Goal: Obtain resource: Obtain resource

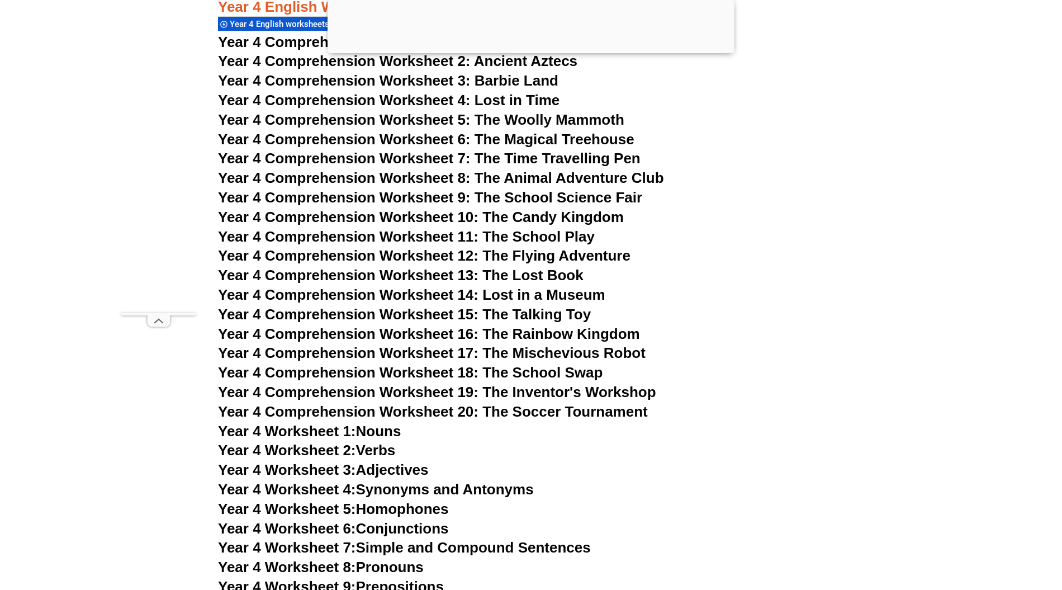
scroll to position [4695, 0]
click at [395, 159] on span "Year 4 Comprehension Worksheet 7: The Time Travelling Pen" at bounding box center [429, 158] width 423 height 17
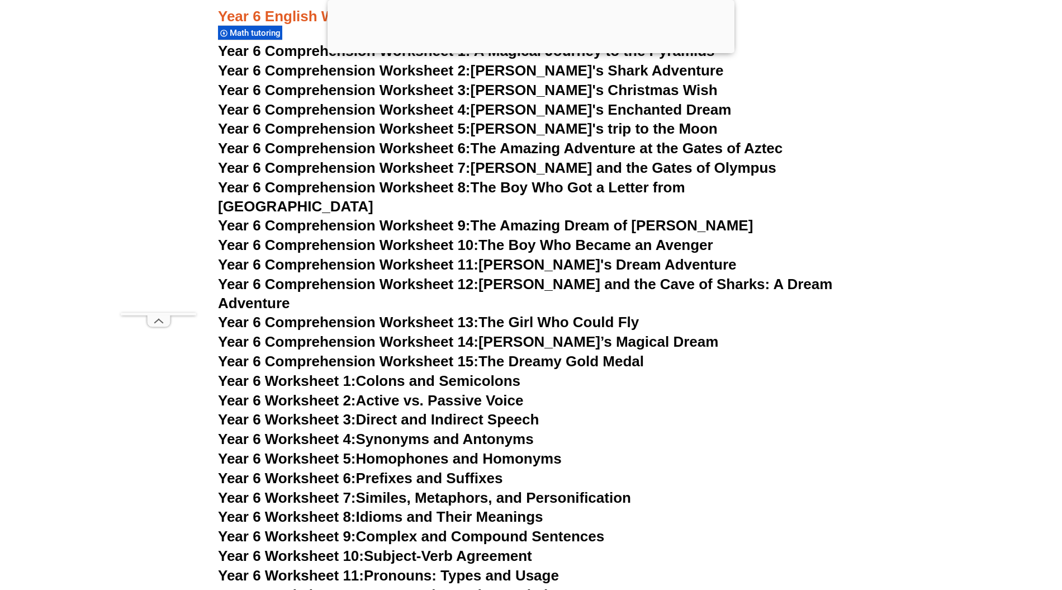
scroll to position [6335, 0]
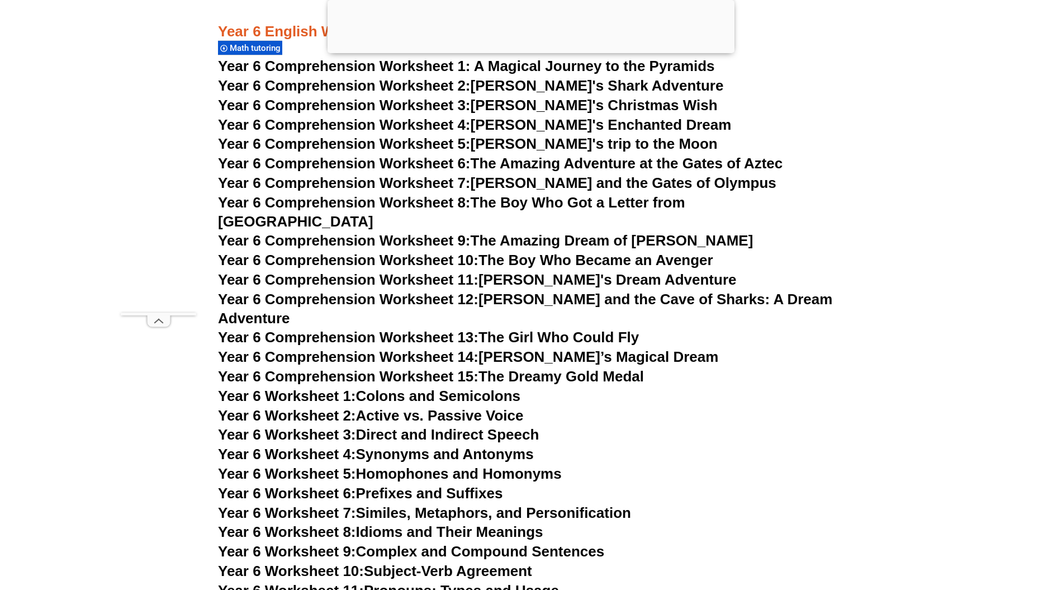
click at [429, 252] on span "Year 6 Comprehension Worksheet 10:" at bounding box center [348, 260] width 260 height 17
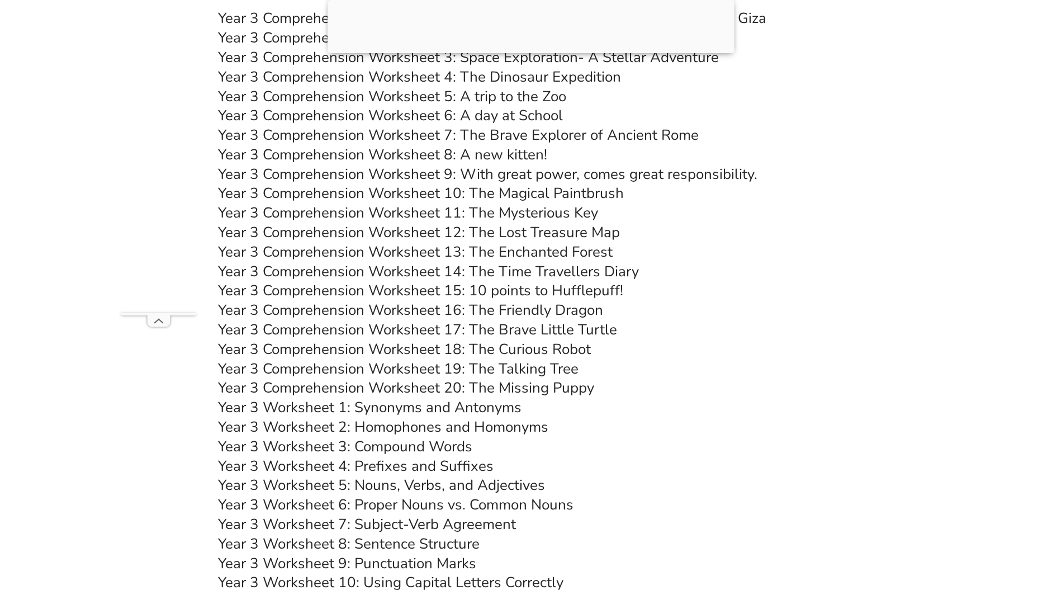
scroll to position [3883, 0]
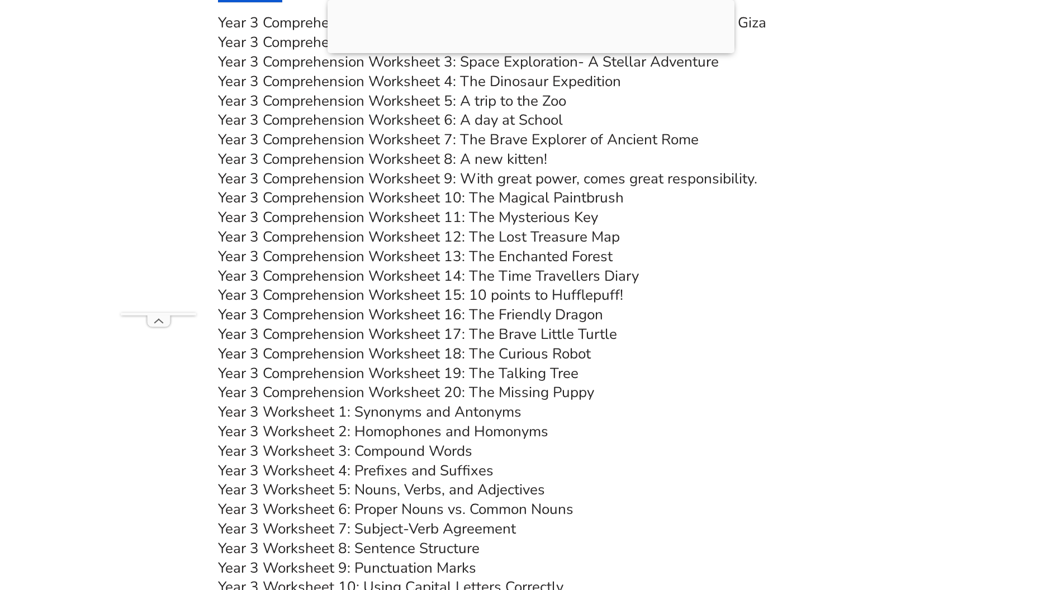
click at [520, 238] on link "Year 3 Comprehension Worksheet 12: The Lost Treasure Map" at bounding box center [419, 237] width 402 height 20
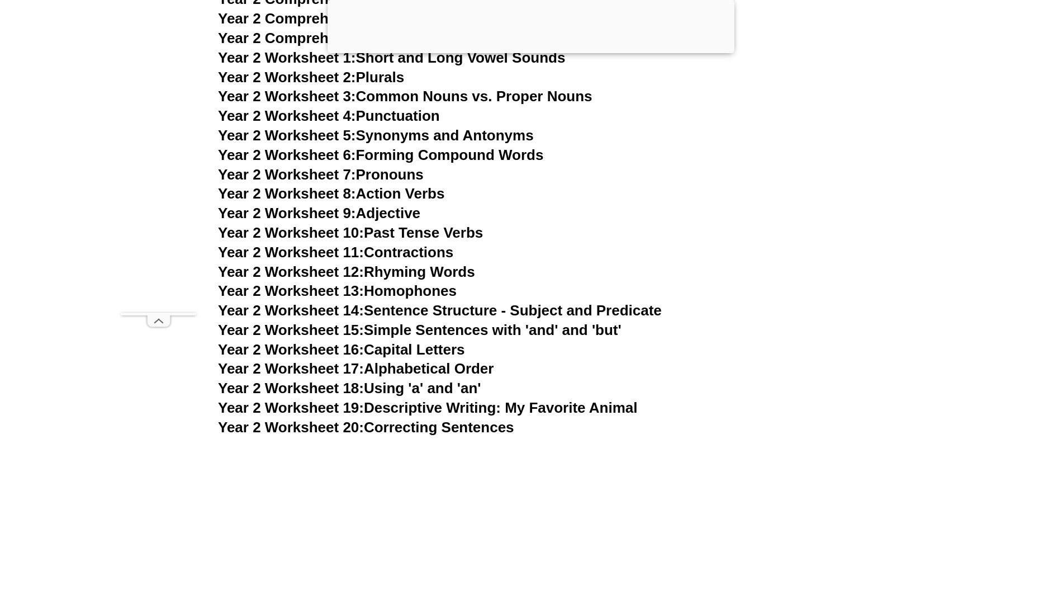
scroll to position [2988, 0]
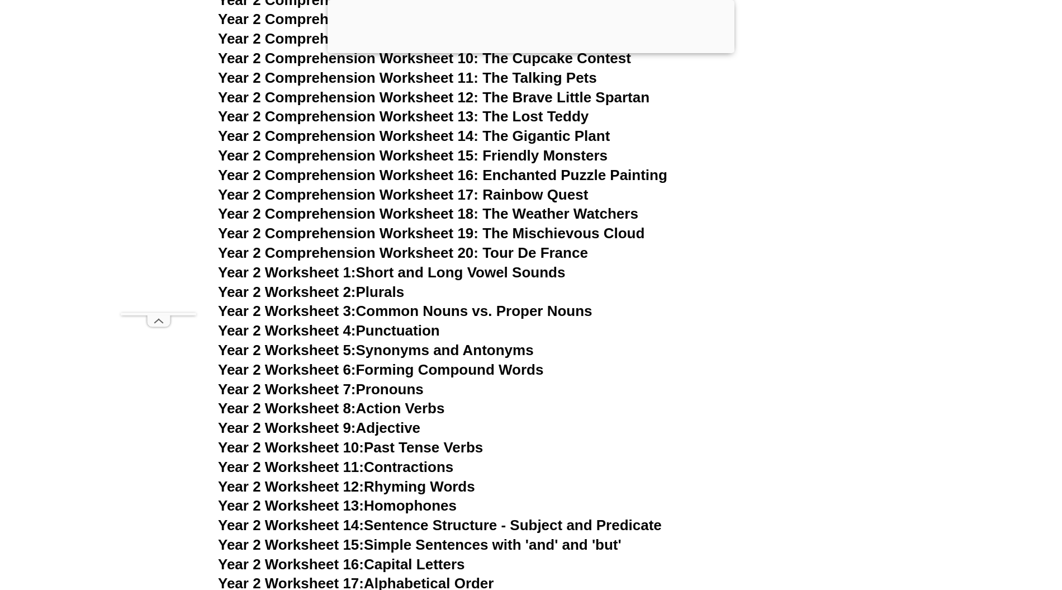
click at [448, 153] on span "Year 2 Comprehension Worksheet 15: Friendly Monsters" at bounding box center [413, 155] width 390 height 17
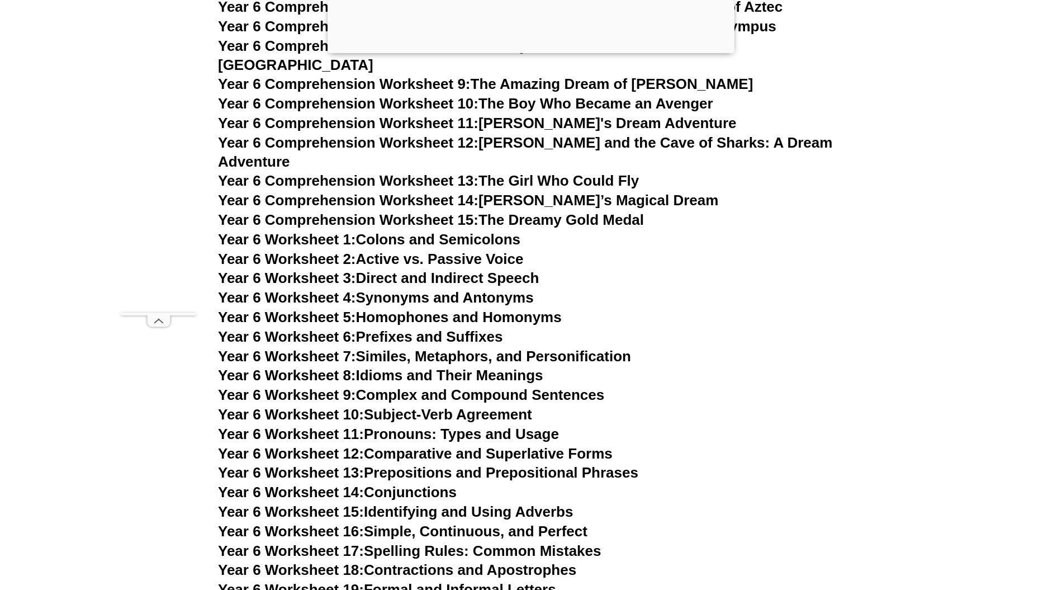
scroll to position [6268, 0]
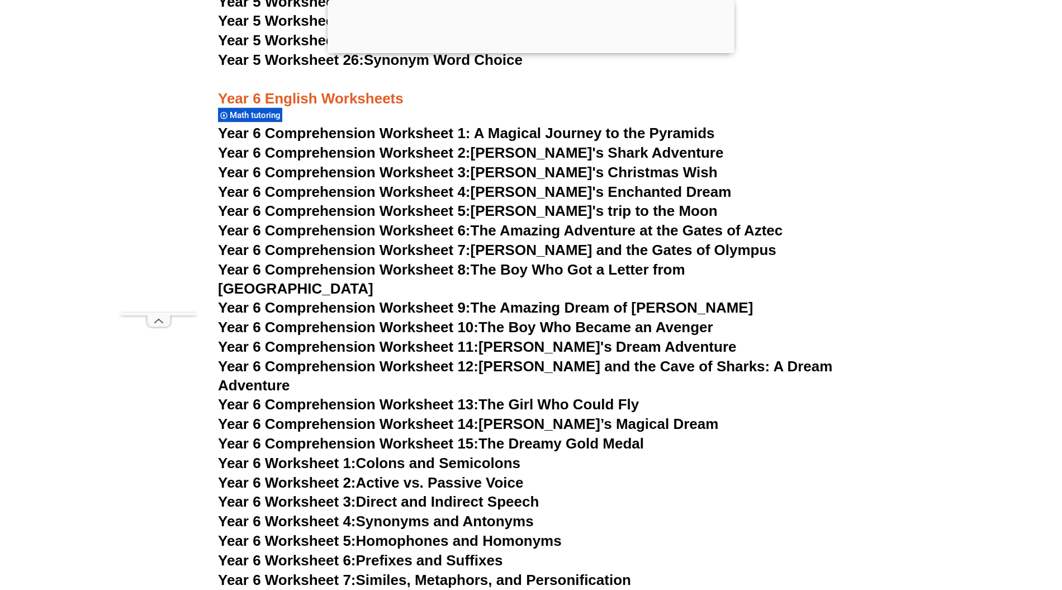
click at [429, 268] on span "Year 6 Comprehension Worksheet 8:" at bounding box center [344, 269] width 253 height 17
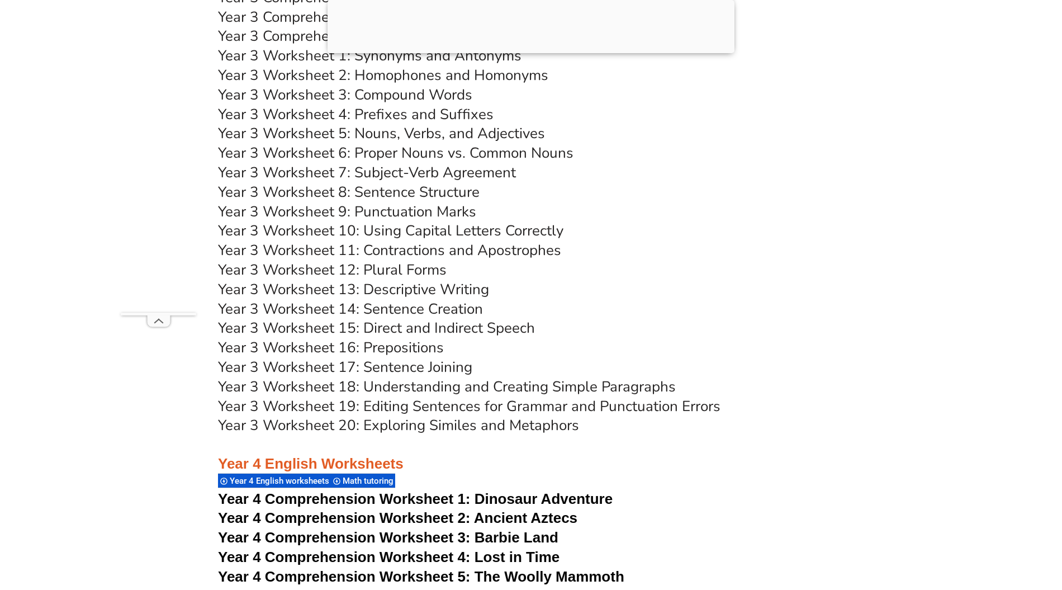
scroll to position [4032, 0]
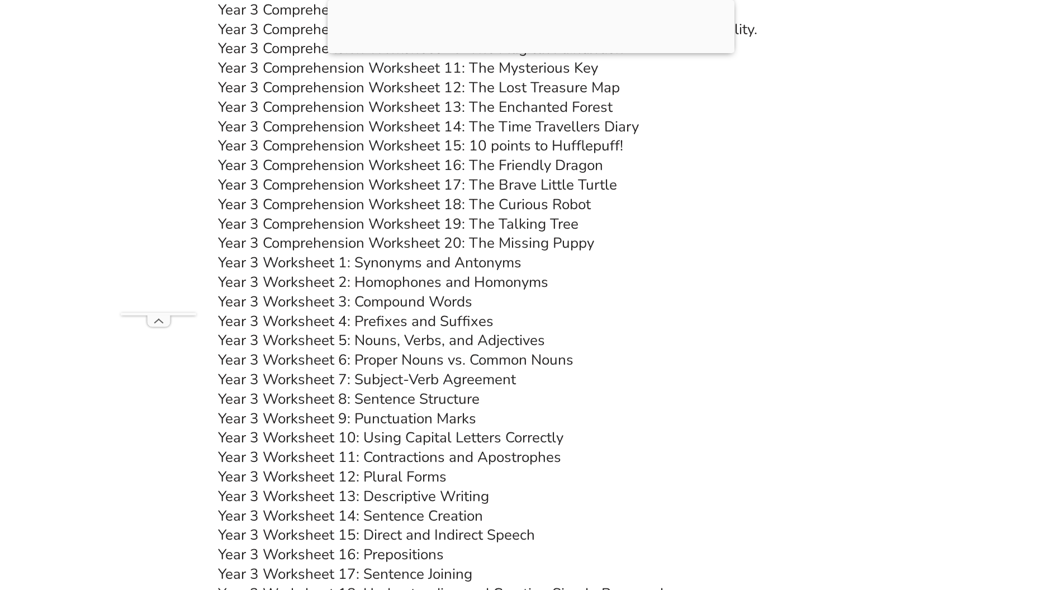
click at [370, 162] on link "Year 3 Comprehension Worksheet 16: The Friendly Dragon" at bounding box center [410, 165] width 385 height 20
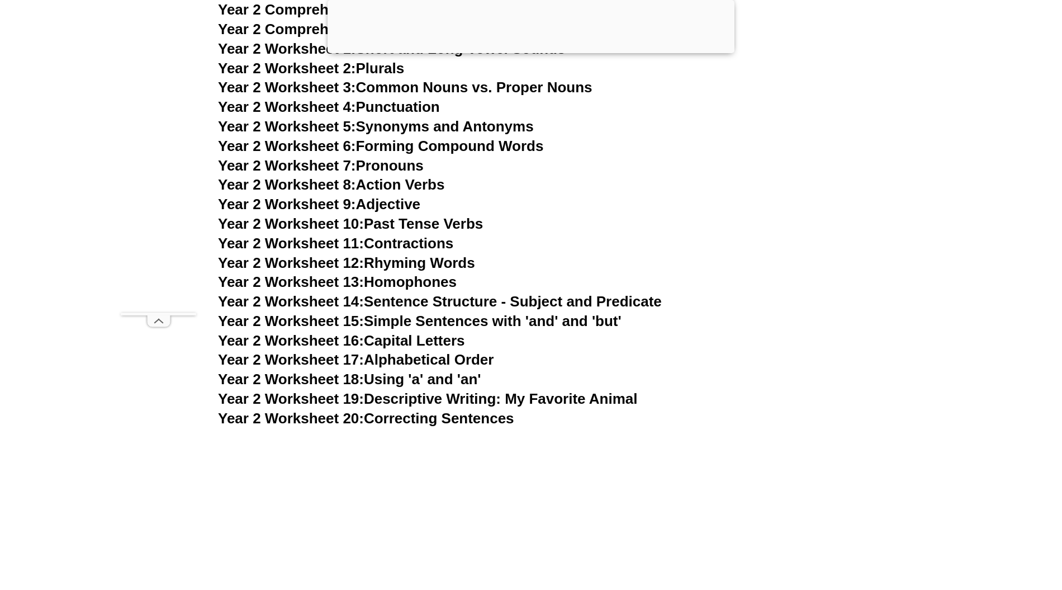
scroll to position [2690, 0]
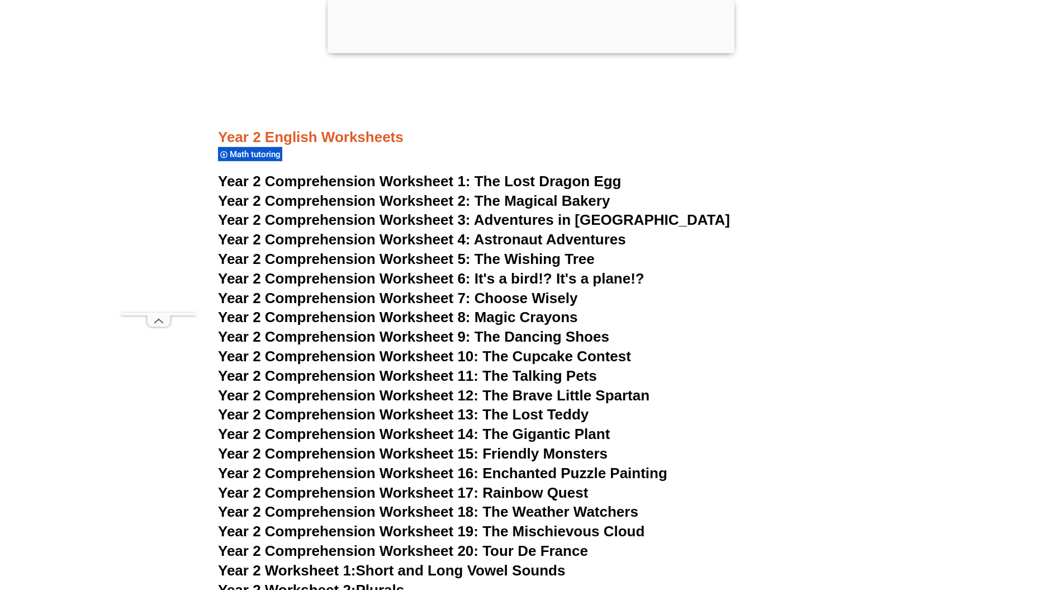
click at [407, 195] on span "Year 2 Comprehension Worksheet 2:" at bounding box center [344, 200] width 253 height 17
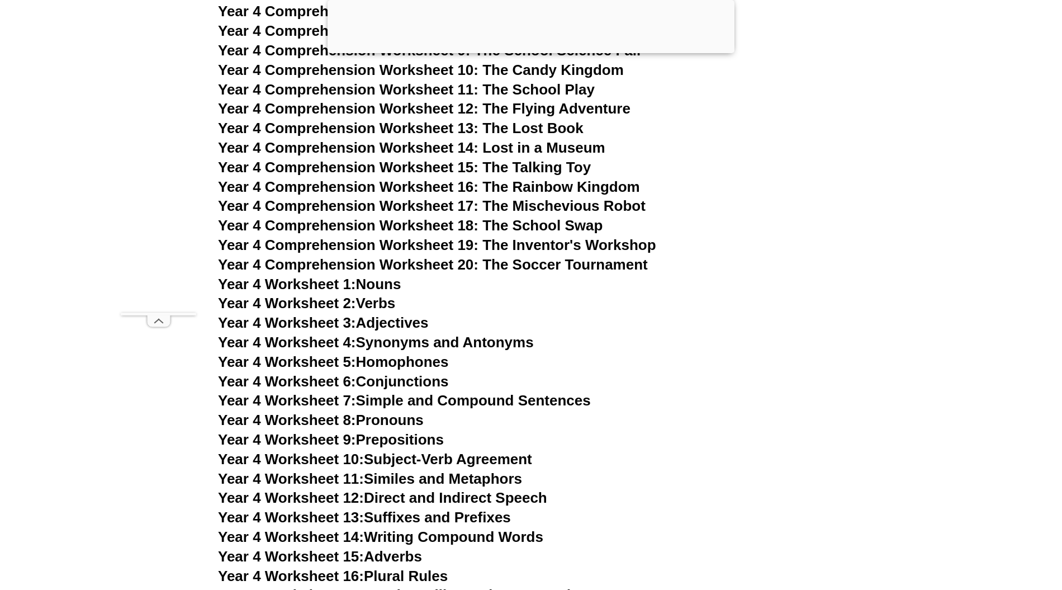
scroll to position [4777, 0]
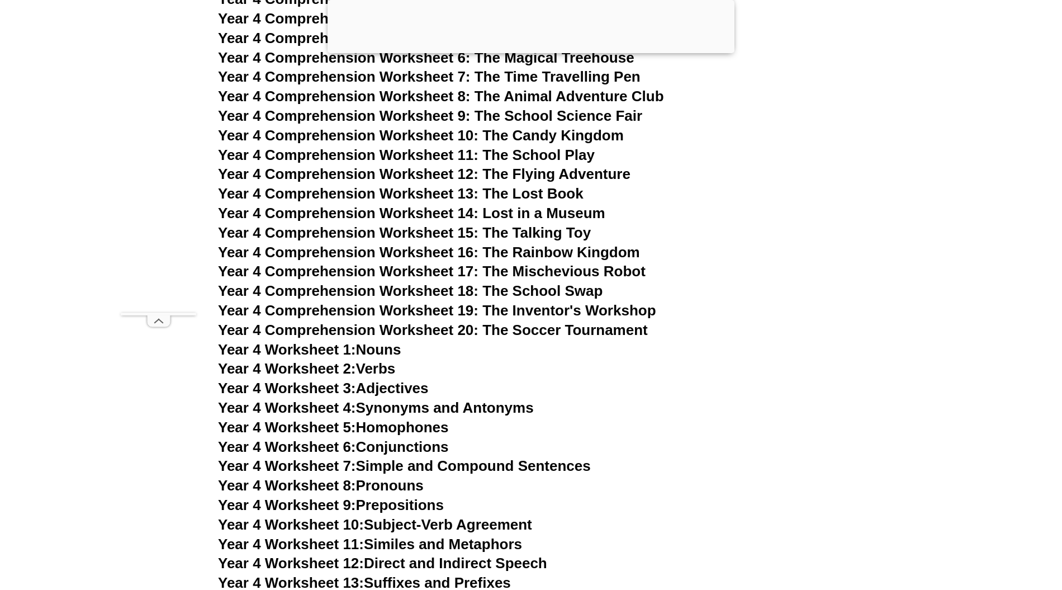
click at [432, 159] on span "Year 4 Comprehension Worksheet 11: The School Play" at bounding box center [406, 154] width 377 height 17
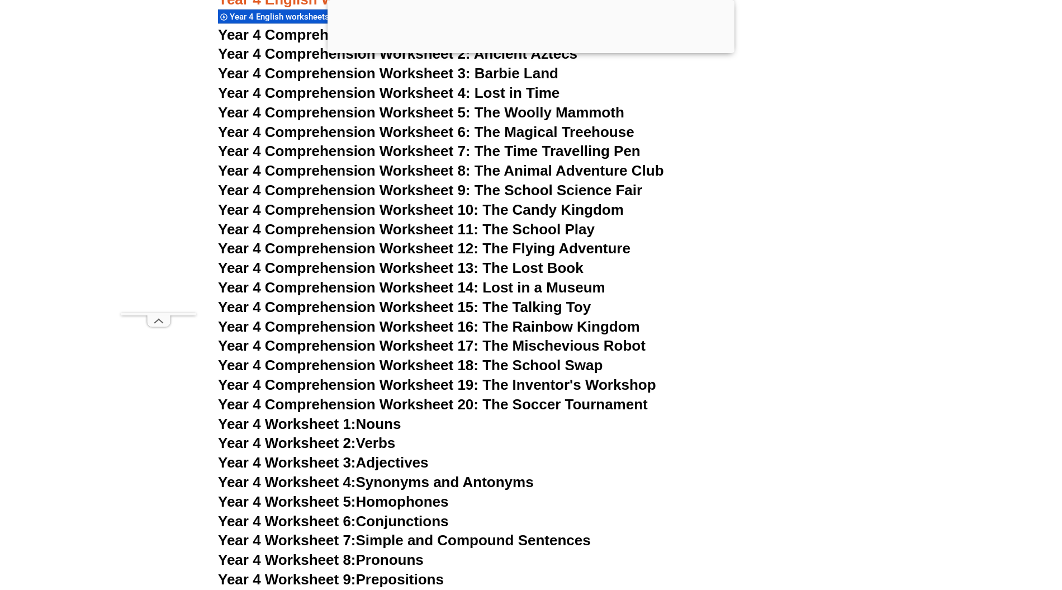
click at [516, 404] on span "Year 4 Comprehension Worksheet 20: The Soccer Tournament" at bounding box center [433, 404] width 430 height 17
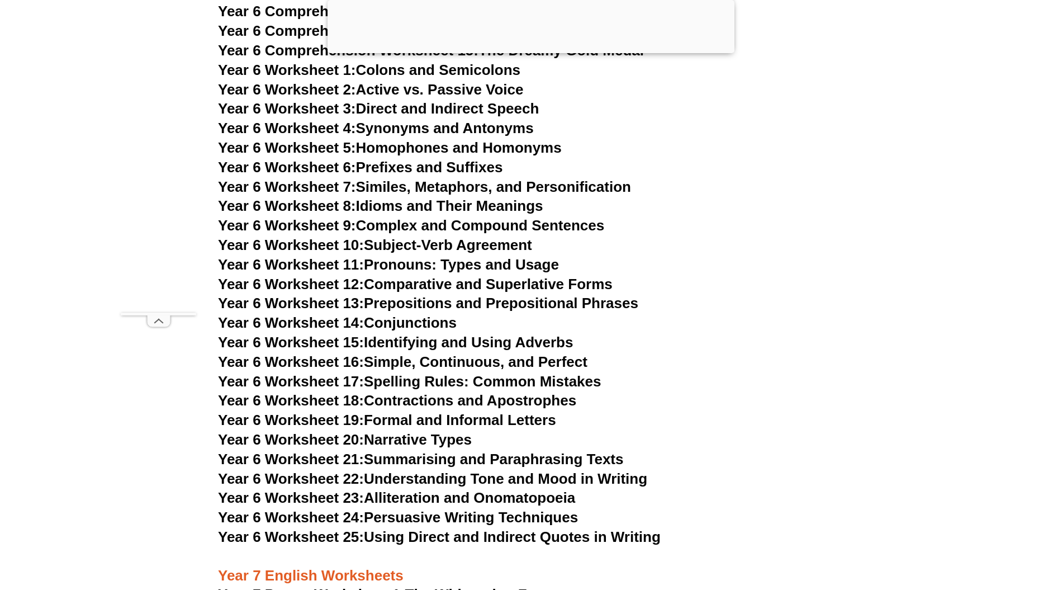
scroll to position [6715, 0]
